Goal: Navigation & Orientation: Go to known website

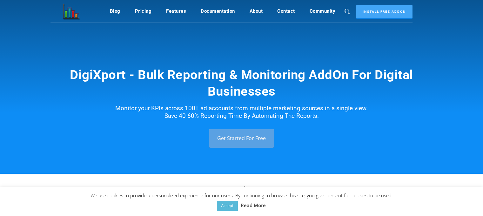
click at [220, 132] on link "Get Started For Free" at bounding box center [241, 138] width 65 height 19
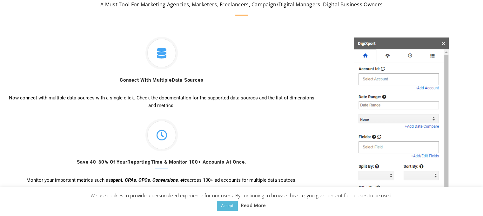
scroll to position [218, 0]
